Goal: Find specific fact: Find specific fact

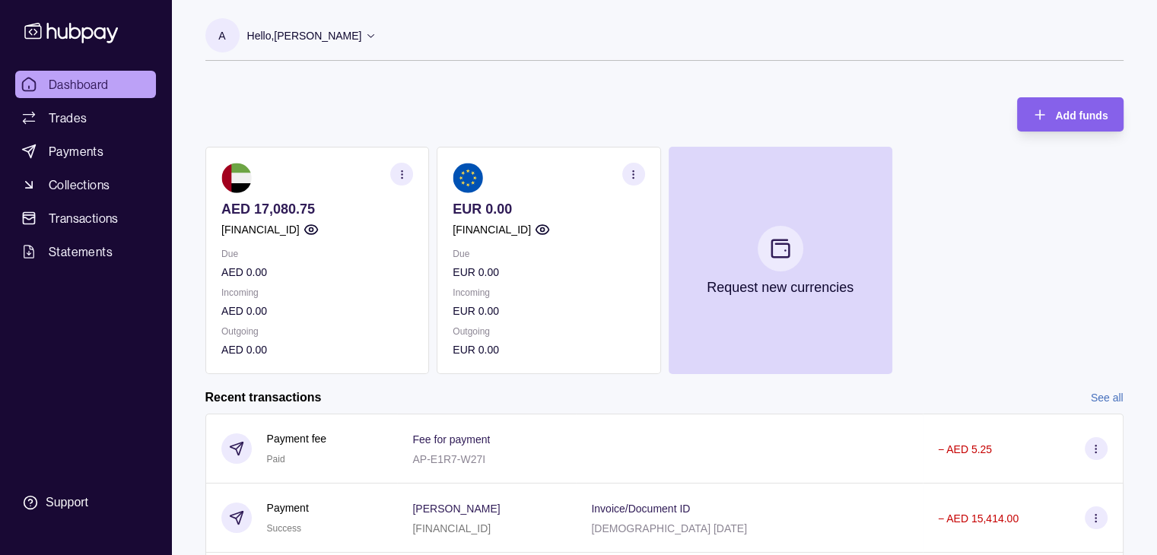
click at [405, 171] on icon "button" at bounding box center [400, 174] width 11 height 11
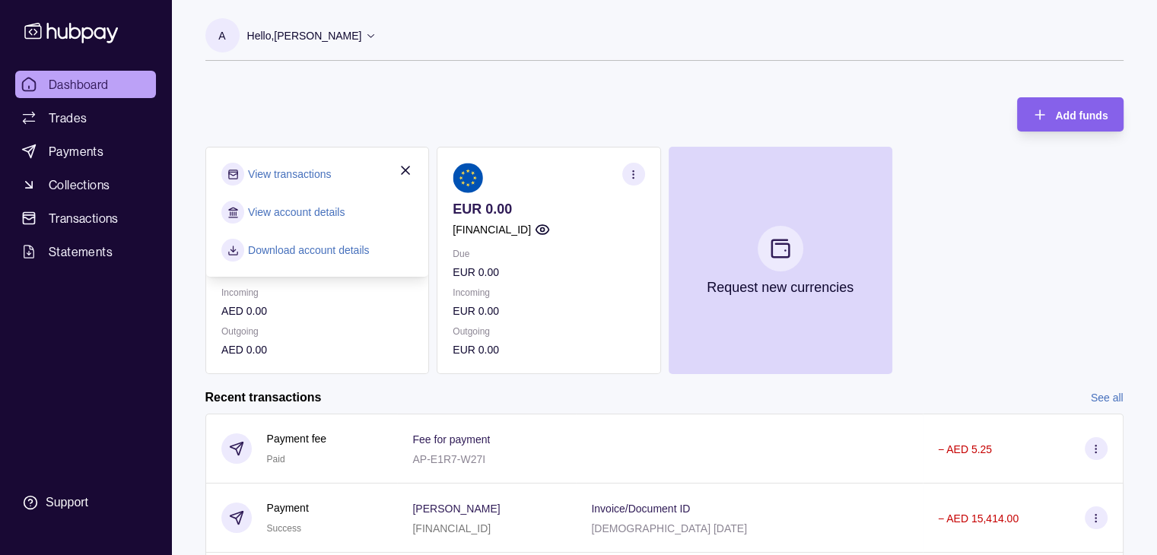
click at [316, 210] on link "View account details" at bounding box center [296, 212] width 97 height 17
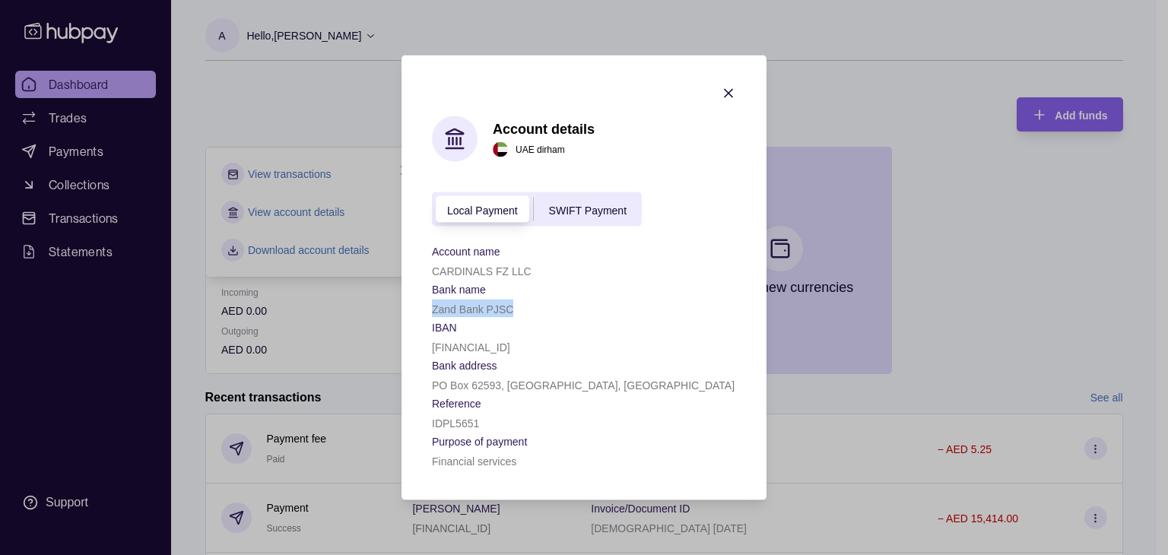
drag, startPoint x: 513, startPoint y: 308, endPoint x: 428, endPoint y: 306, distance: 85.2
click at [428, 306] on section "Account details [GEOGRAPHIC_DATA] dirham Local Payment SWIFT Payment Account na…" at bounding box center [584, 278] width 365 height 445
copy p "Zand Bank PJSC"
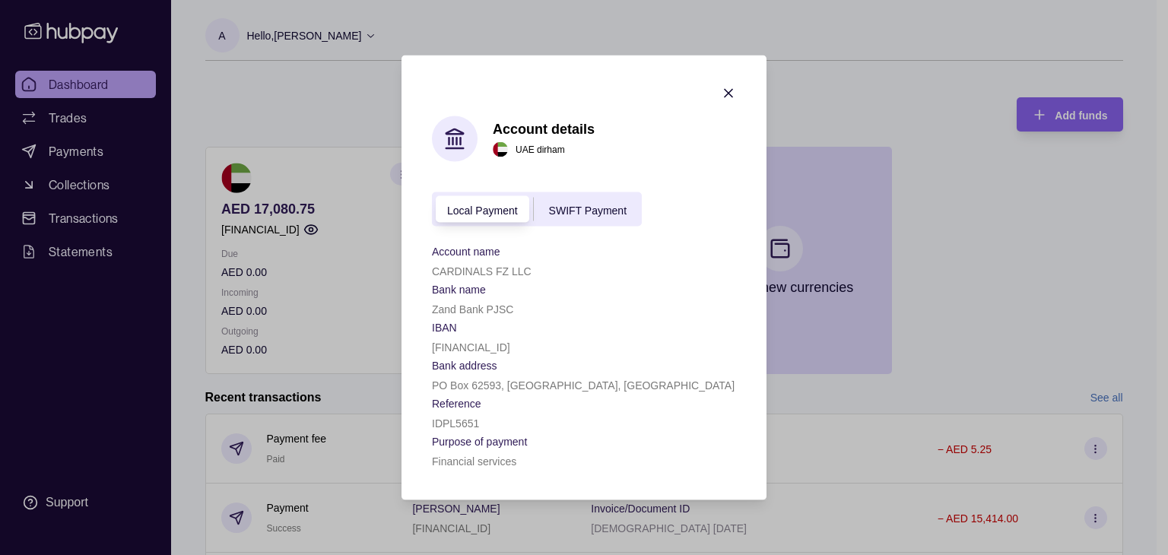
click at [478, 341] on p "[FINANCIAL_ID]" at bounding box center [471, 347] width 78 height 12
copy p "[FINANCIAL_ID]"
drag, startPoint x: 431, startPoint y: 265, endPoint x: 535, endPoint y: 266, distance: 103.4
click at [535, 266] on section "Account details [GEOGRAPHIC_DATA] dirham Local Payment SWIFT Payment Account na…" at bounding box center [584, 278] width 365 height 445
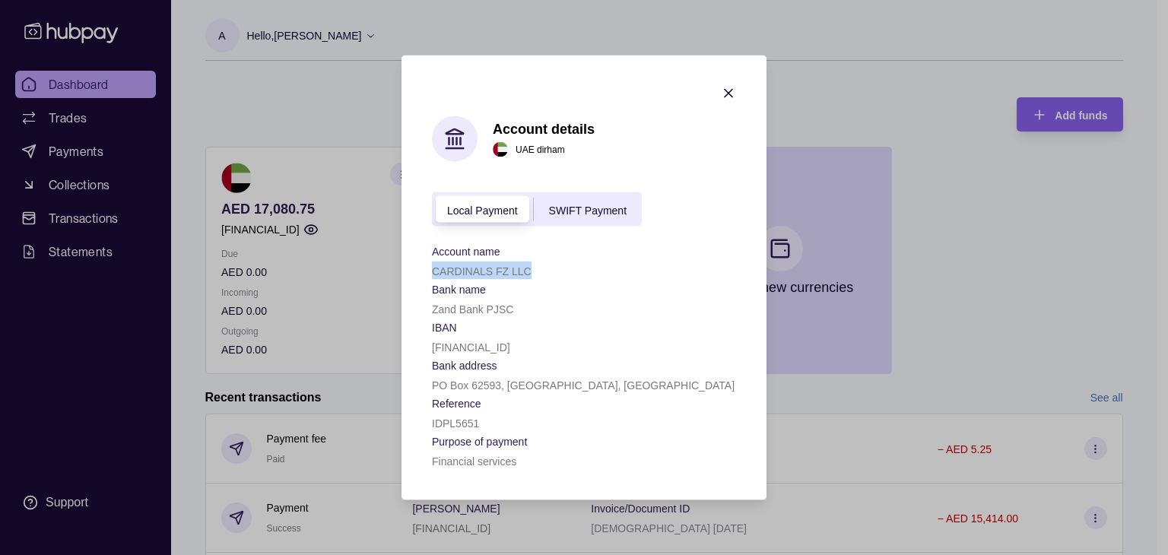
copy p "CARDINALS FZ LLC"
drag, startPoint x: 430, startPoint y: 381, endPoint x: 603, endPoint y: 383, distance: 173.4
click at [603, 383] on section "Account details [GEOGRAPHIC_DATA] dirham Local Payment SWIFT Payment Account na…" at bounding box center [584, 278] width 365 height 445
copy p "PO Box 62593, [GEOGRAPHIC_DATA], [GEOGRAPHIC_DATA]"
click at [508, 351] on div "[FINANCIAL_ID]" at bounding box center [584, 347] width 304 height 18
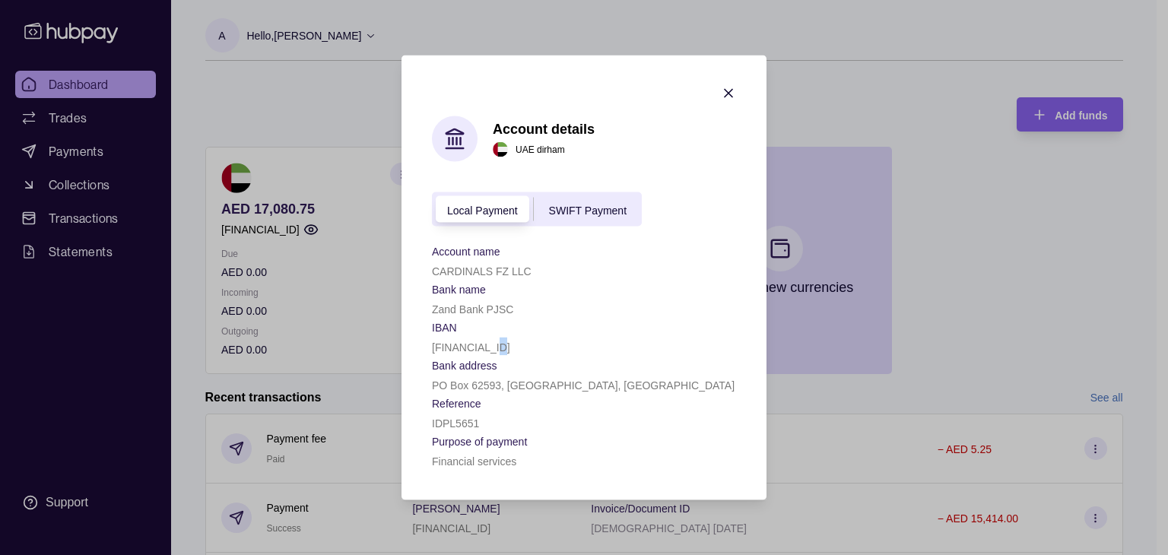
click at [510, 349] on p "[FINANCIAL_ID]" at bounding box center [471, 347] width 78 height 12
click at [510, 345] on p "[FINANCIAL_ID]" at bounding box center [471, 347] width 78 height 12
copy p "[FINANCIAL_ID]"
click at [736, 93] on section "Account details [GEOGRAPHIC_DATA] dirham Local Payment SWIFT Payment Account na…" at bounding box center [584, 278] width 365 height 445
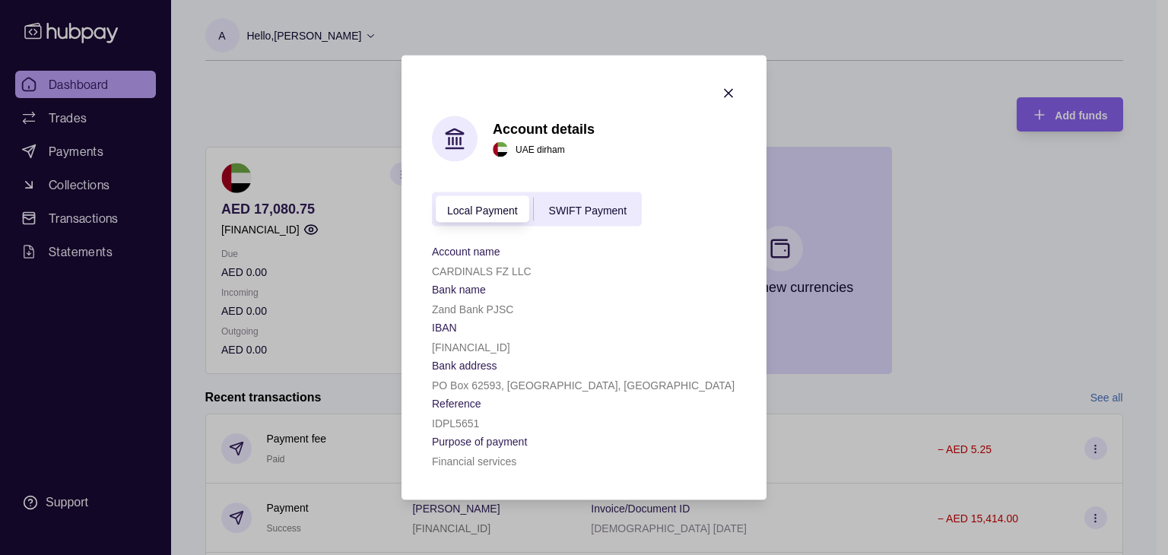
click at [575, 204] on span "SWIFT Payment" at bounding box center [588, 210] width 78 height 12
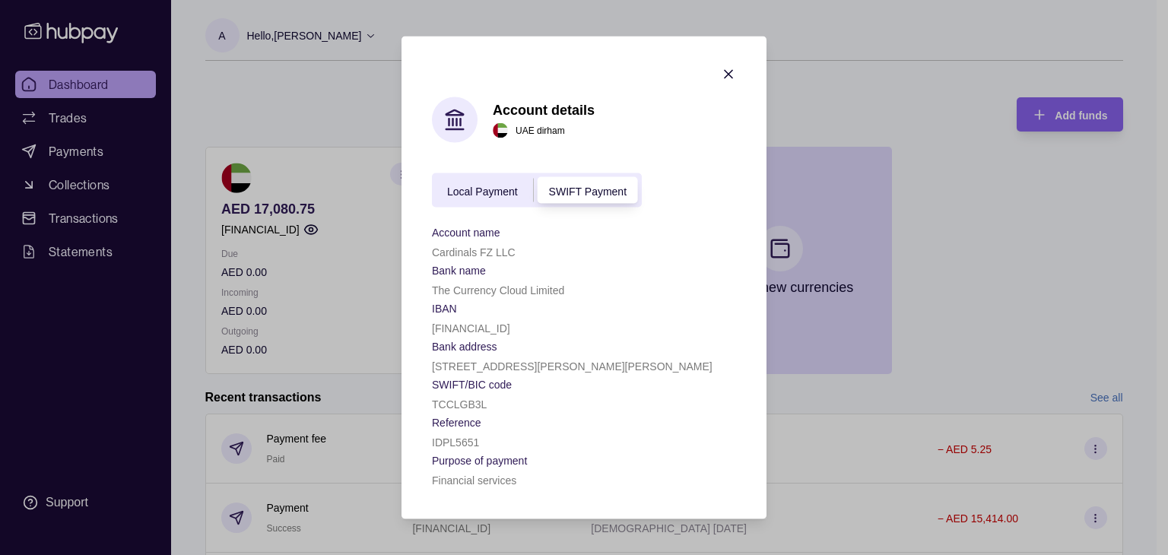
click at [468, 198] on div "Local Payment SWIFT Payment" at bounding box center [537, 190] width 210 height 34
click at [510, 201] on div "Local Payment SWIFT Payment" at bounding box center [537, 190] width 210 height 34
click at [505, 192] on span "Local Payment" at bounding box center [482, 191] width 71 height 12
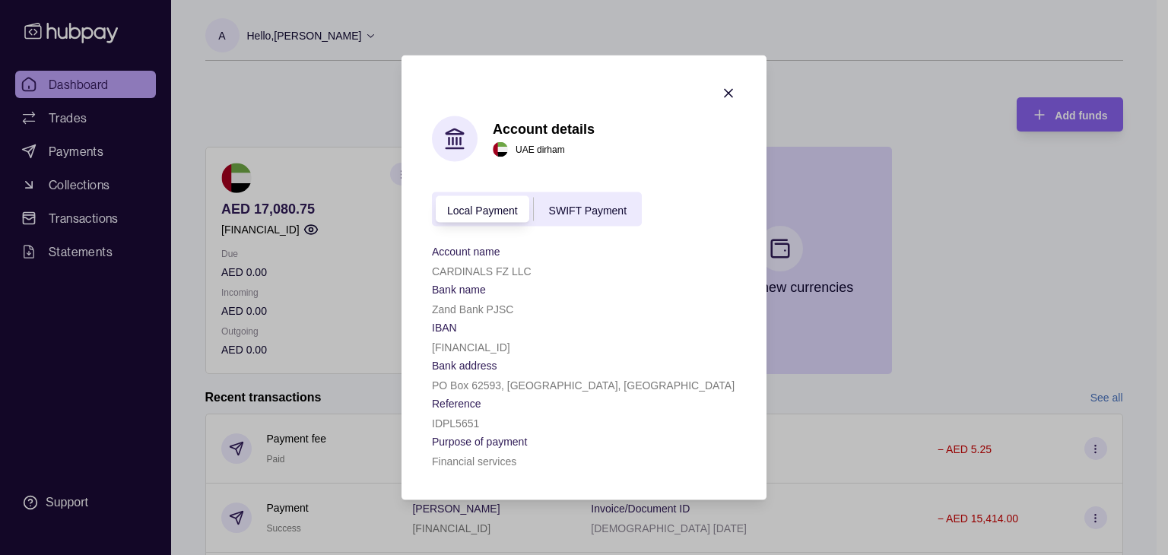
click at [730, 92] on icon "button" at bounding box center [728, 93] width 15 height 15
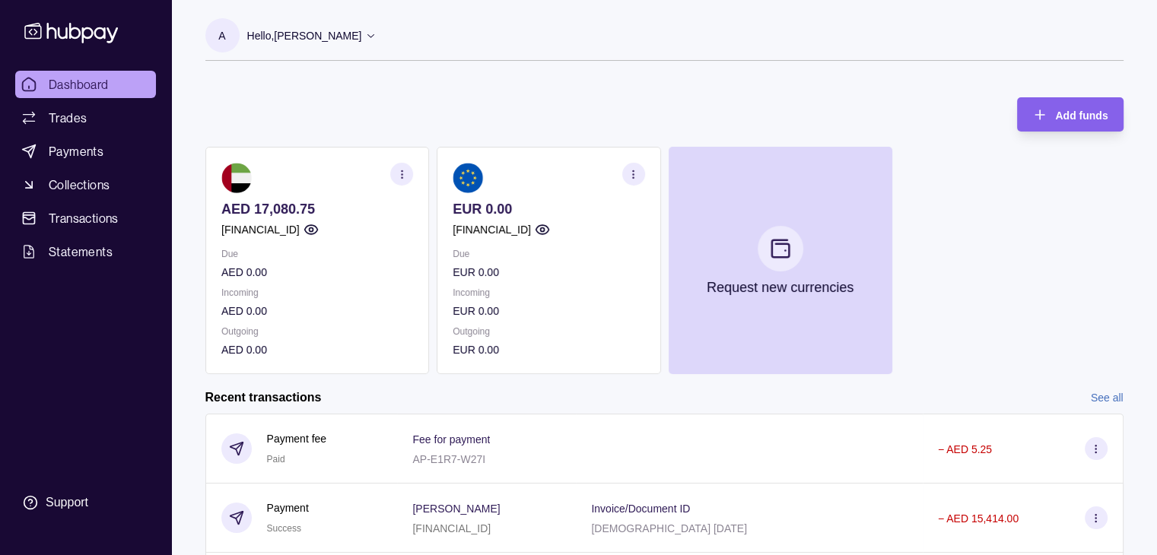
drag, startPoint x: 286, startPoint y: 100, endPoint x: 289, endPoint y: 90, distance: 9.6
click at [286, 100] on div "Add funds AED 17,080.75 [FINANCIAL_ID] Due AED 0.00 Incoming AED 0.00 Outgoing …" at bounding box center [664, 228] width 918 height 292
